Goal: Navigation & Orientation: Find specific page/section

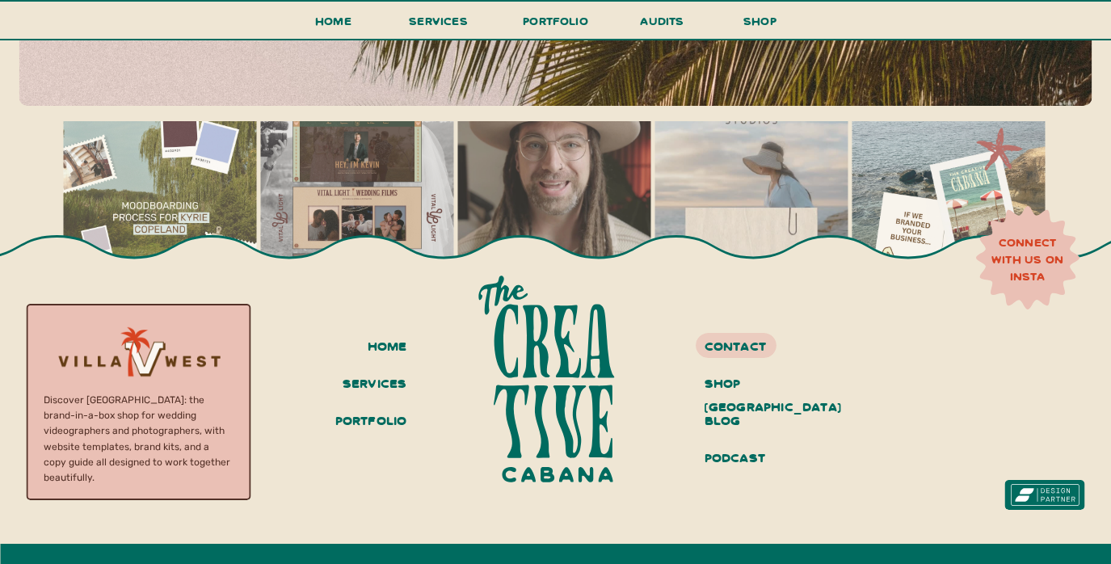
scroll to position [7072, 0]
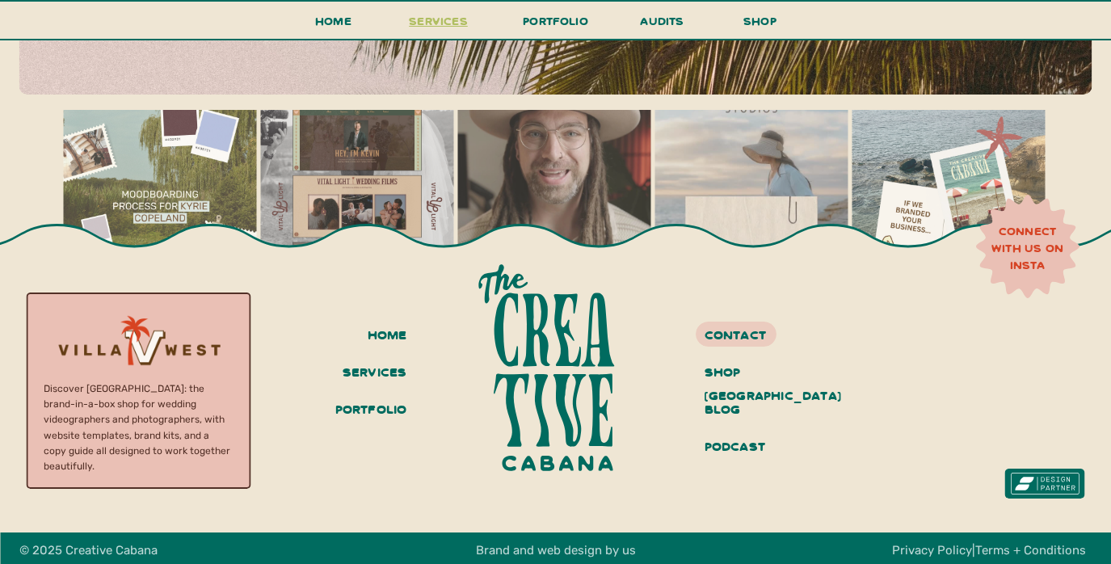
click at [445, 18] on span "services" at bounding box center [438, 20] width 59 height 15
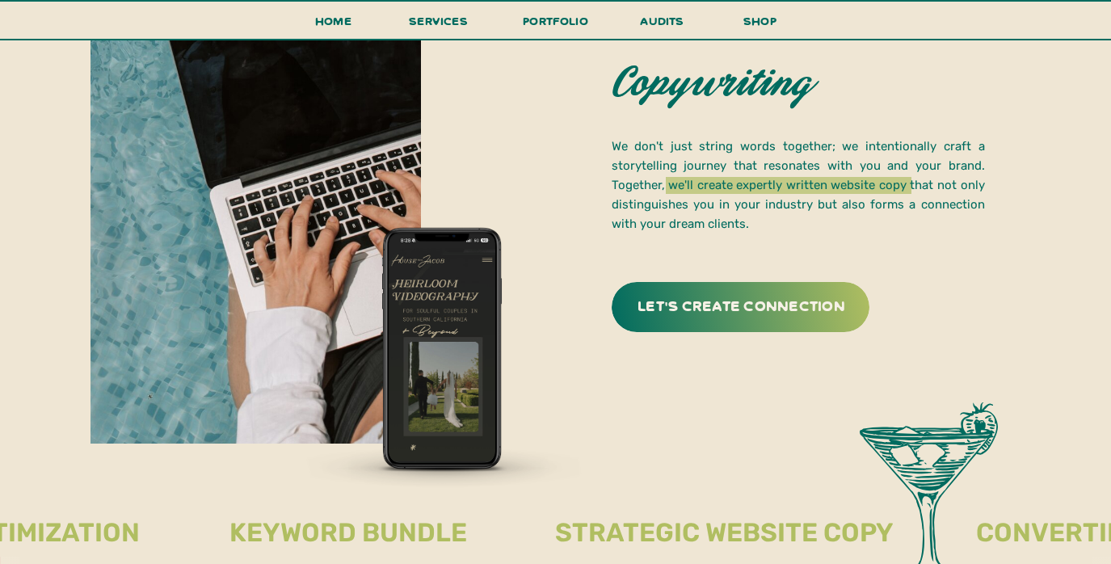
scroll to position [3688, 0]
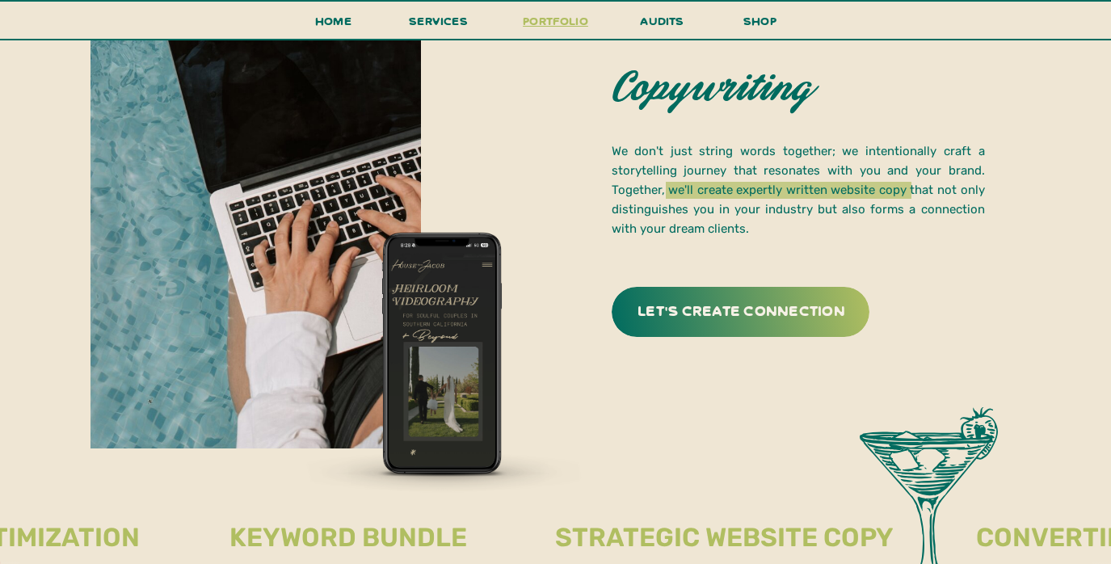
click at [541, 17] on h3 "portfolio" at bounding box center [556, 26] width 76 height 30
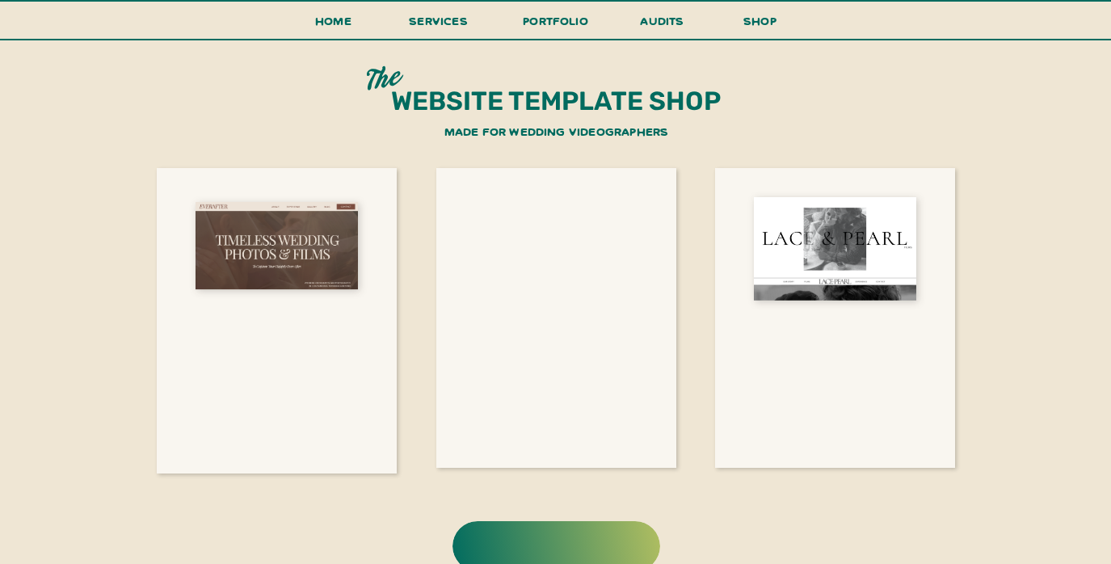
scroll to position [3081, 0]
